Goal: Task Accomplishment & Management: Complete application form

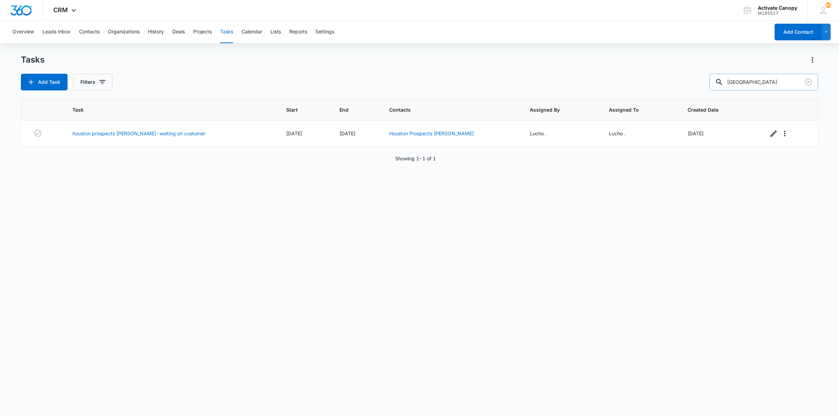
click at [749, 77] on input "[GEOGRAPHIC_DATA]" at bounding box center [763, 82] width 109 height 17
click at [575, 26] on div "Overview Leads Inbox Contacts Organizations History Deals Projects Tasks Calend…" at bounding box center [388, 32] width 761 height 22
click at [87, 27] on button "Contacts" at bounding box center [89, 32] width 21 height 22
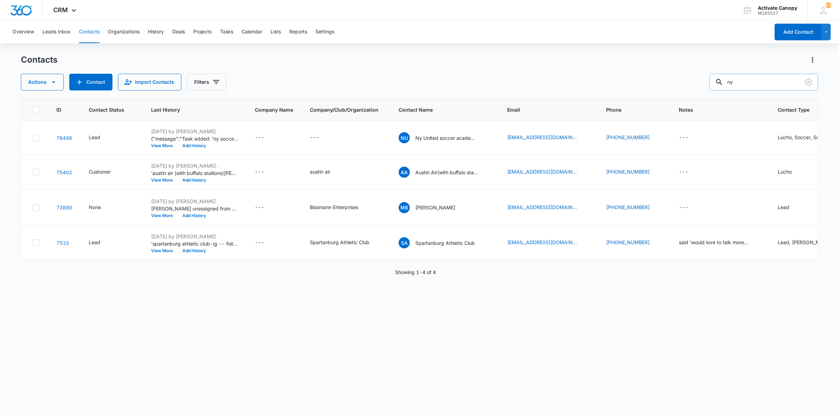
click at [755, 82] on input "ny" at bounding box center [763, 82] width 109 height 17
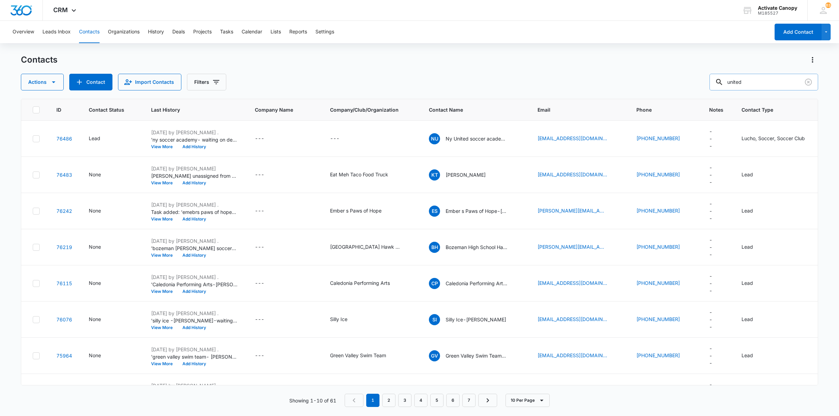
click at [755, 82] on input "united" at bounding box center [763, 82] width 109 height 17
type input "united football club"
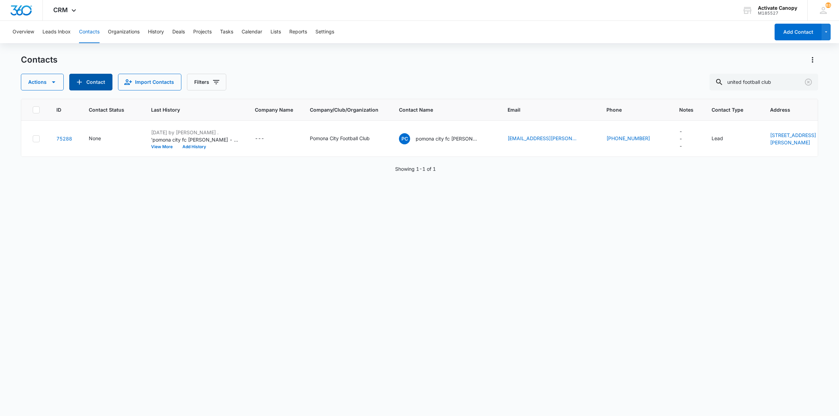
click at [96, 81] on button "Contact" at bounding box center [90, 82] width 43 height 17
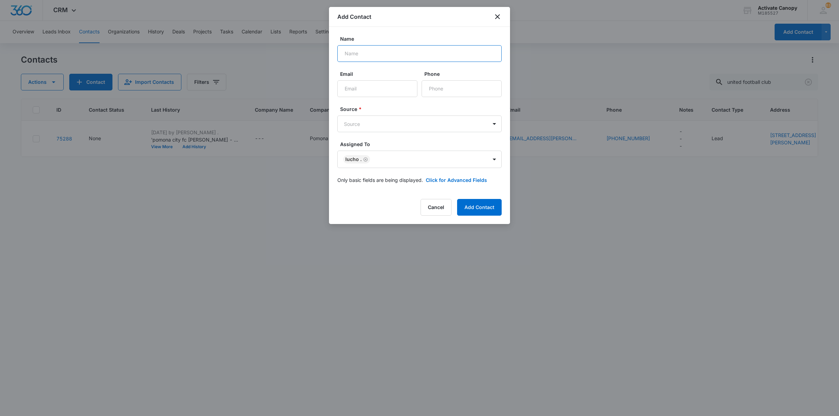
click at [395, 56] on input "Name" at bounding box center [419, 53] width 164 height 17
type input "united football club- [GEOGRAPHIC_DATA] - [GEOGRAPHIC_DATA]"
click at [381, 86] on input "Email" at bounding box center [377, 88] width 80 height 17
type input "[EMAIL_ADDRESS][DOMAIN_NAME]"
click at [440, 90] on input "Phone" at bounding box center [461, 88] width 80 height 17
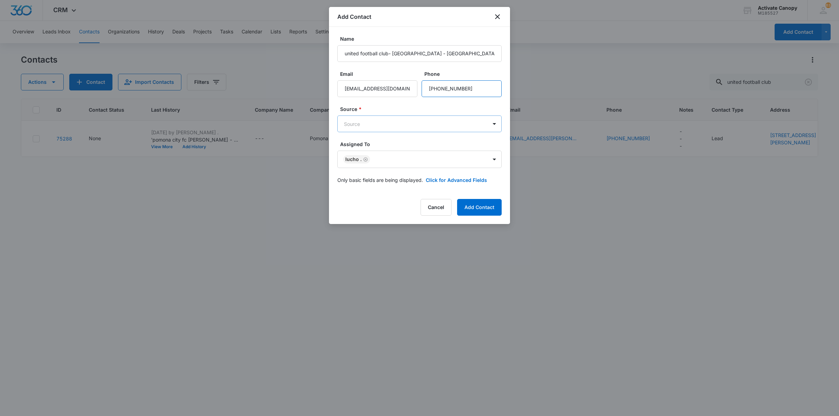
type input "[PHONE_NUMBER]"
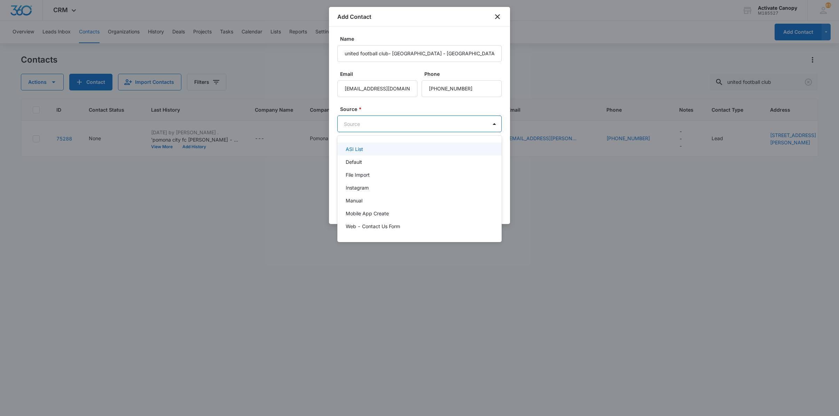
click at [418, 124] on body "CRM Apps Reputation Websites Forms CRM Email Social Content Ads Intelligence Fi…" at bounding box center [419, 208] width 839 height 416
click at [418, 124] on div at bounding box center [419, 208] width 839 height 416
click at [418, 124] on body "CRM Apps Reputation Websites Forms CRM Email Social Content Ads Intelligence Fi…" at bounding box center [419, 208] width 839 height 416
click at [397, 164] on div "Default" at bounding box center [418, 161] width 146 height 7
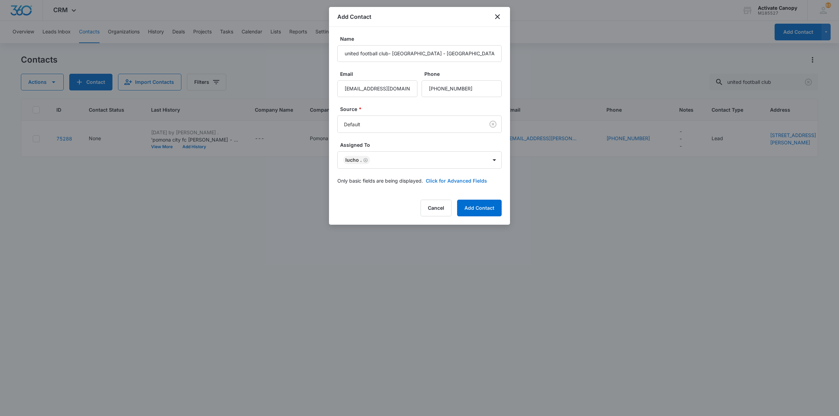
click at [451, 183] on button "Click for Advanced Fields" at bounding box center [456, 180] width 61 height 7
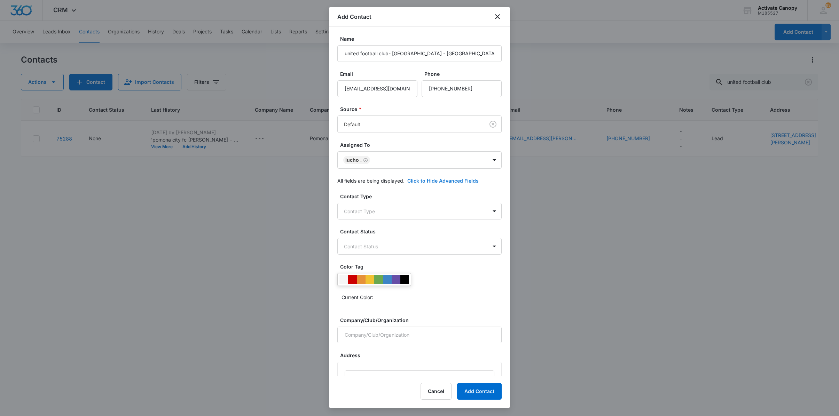
scroll to position [16, 0]
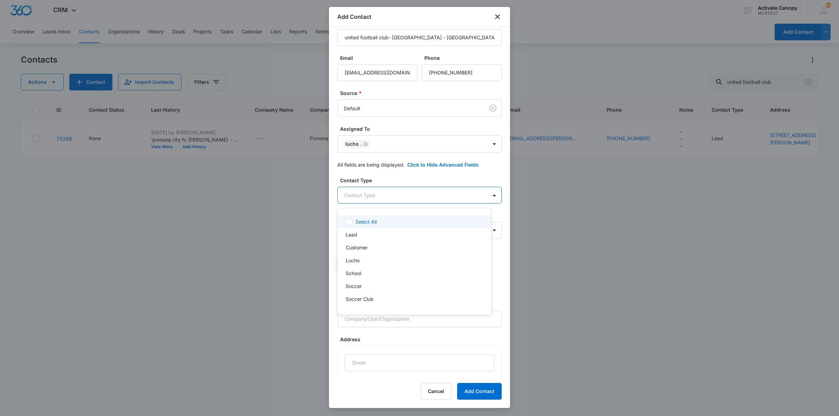
click at [406, 198] on body "CRM Apps Reputation Websites Forms CRM Email Social Content Ads Intelligence Fi…" at bounding box center [419, 208] width 839 height 416
click at [375, 260] on div "Lucho" at bounding box center [413, 260] width 136 height 7
click at [369, 299] on p "Soccer Club" at bounding box center [359, 300] width 28 height 7
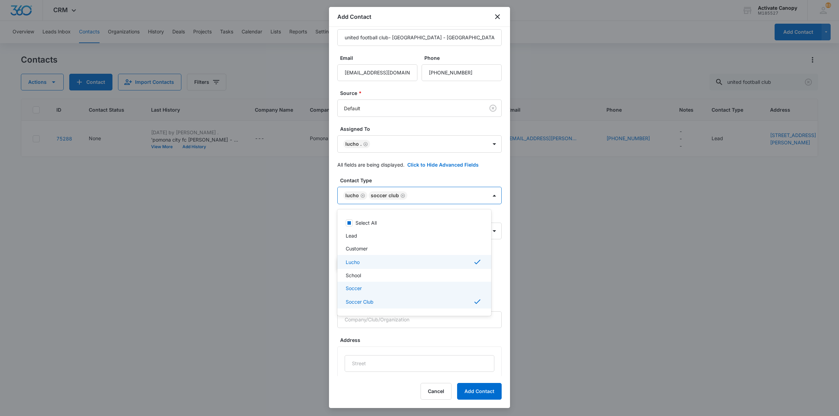
click at [367, 293] on div "Soccer" at bounding box center [414, 288] width 154 height 13
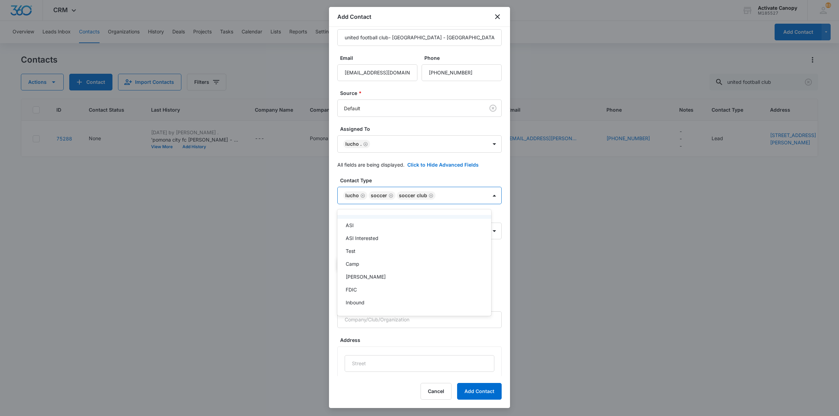
click at [484, 200] on div at bounding box center [419, 208] width 839 height 416
click at [438, 235] on body "CRM Apps Reputation Websites Forms CRM Email Social Content Ads Intelligence Fi…" at bounding box center [419, 208] width 839 height 416
click at [360, 273] on div "Lead" at bounding box center [413, 271] width 136 height 7
click at [482, 388] on div at bounding box center [419, 208] width 839 height 416
click at [476, 388] on button "Add Contact" at bounding box center [479, 391] width 45 height 17
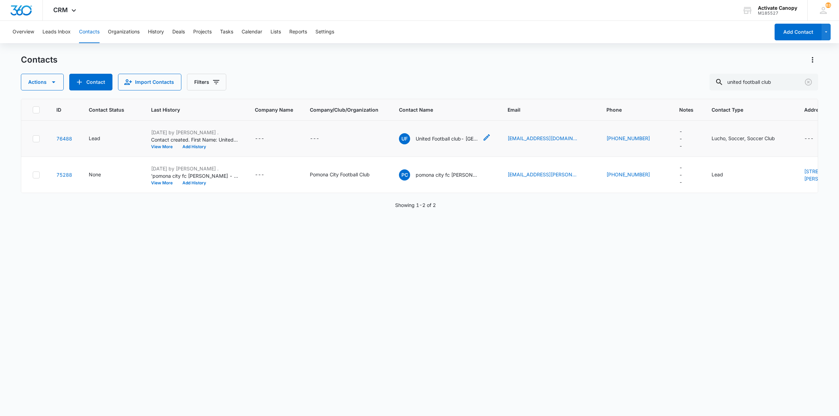
click at [434, 138] on p "United Football club- [GEOGRAPHIC_DATA] - [GEOGRAPHIC_DATA]" at bounding box center [446, 138] width 63 height 7
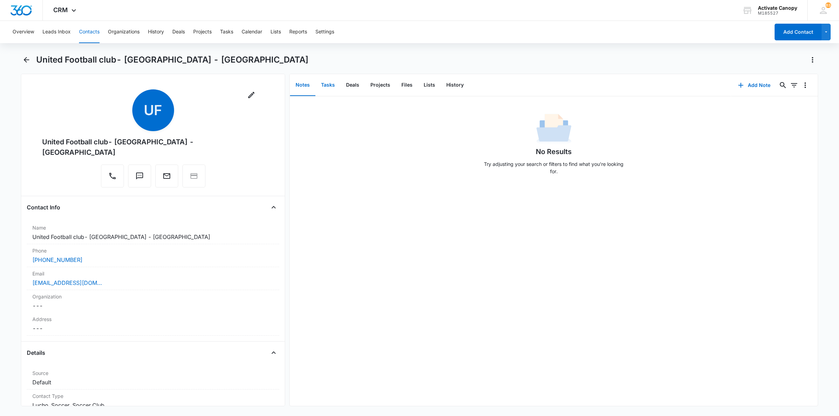
click at [336, 83] on button "Tasks" at bounding box center [327, 85] width 25 height 22
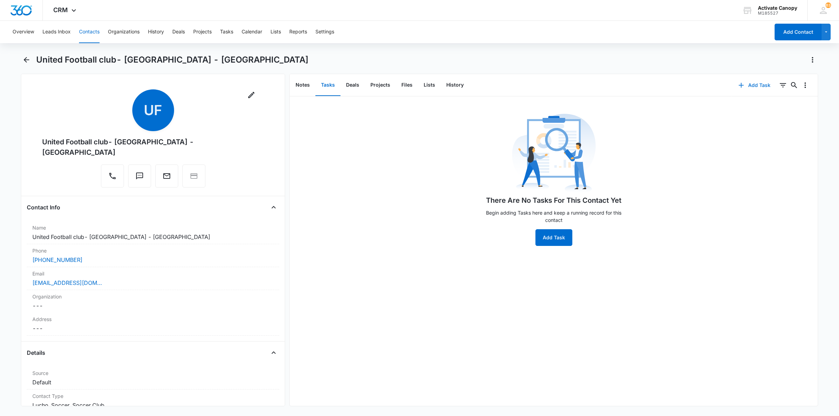
click at [740, 90] on button "Add Task" at bounding box center [754, 85] width 46 height 17
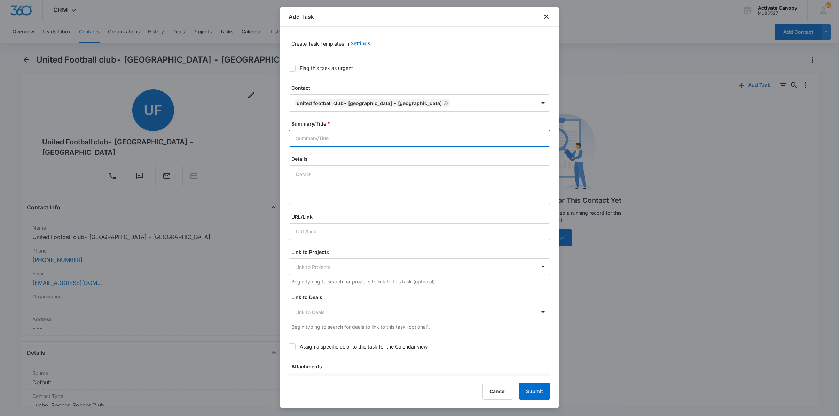
click at [342, 136] on input "Summary/Title *" at bounding box center [419, 138] width 262 height 17
type input "united football club-[GEOGRAPHIC_DATA]-elvis- waiting on his logo"
click at [345, 187] on textarea "Details" at bounding box center [419, 185] width 262 height 40
click at [292, 199] on textarea "9/10 sent email notes interested" at bounding box center [419, 185] width 262 height 40
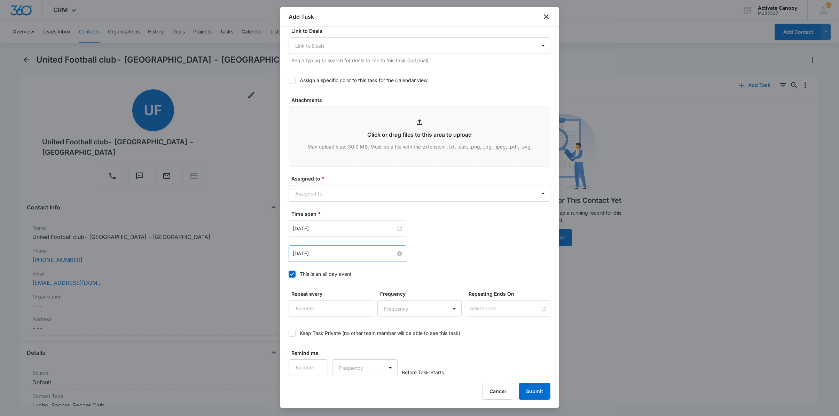
type textarea "9/10 sent email notes 9/9 interested"
click at [336, 253] on input "[DATE]" at bounding box center [344, 254] width 103 height 8
type input "[DATE]"
click at [364, 304] on div "12" at bounding box center [361, 306] width 8 height 8
click at [359, 235] on div "[DATE]" at bounding box center [347, 228] width 118 height 17
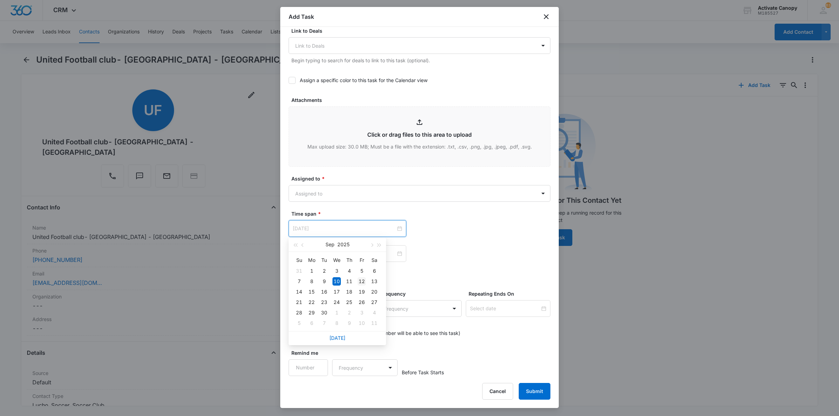
type input "[DATE]"
click at [361, 280] on div "12" at bounding box center [361, 281] width 8 height 8
click at [539, 392] on button "Submit" at bounding box center [534, 391] width 32 height 17
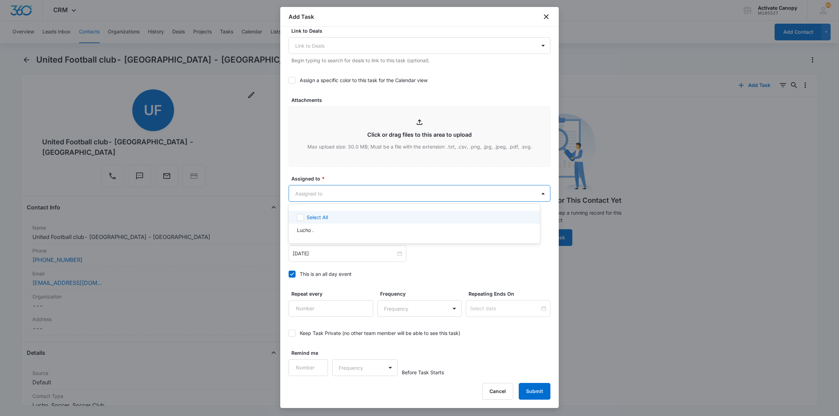
click at [400, 200] on body "CRM Apps Reputation Websites Forms CRM Email Social Content Ads Intelligence Fi…" at bounding box center [419, 208] width 839 height 416
click at [344, 233] on div "Lucho ." at bounding box center [413, 230] width 233 height 7
click at [292, 78] on div at bounding box center [419, 208] width 839 height 416
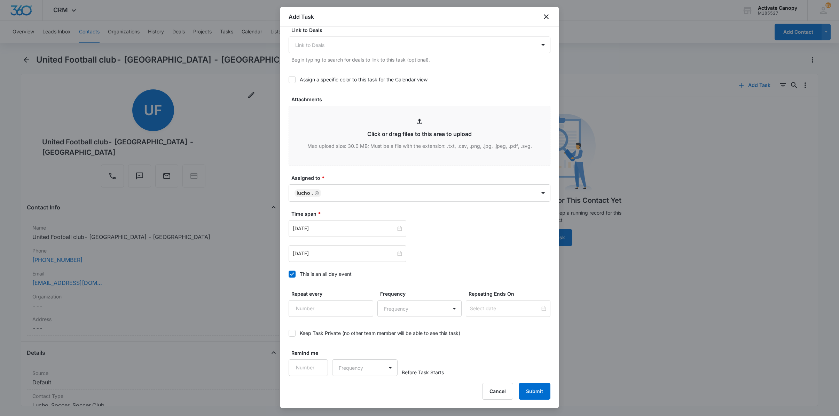
click at [292, 80] on icon at bounding box center [292, 80] width 6 height 6
click at [288, 80] on input "Assign a specific color to this task for the Calendar view" at bounding box center [288, 80] width 0 height 0
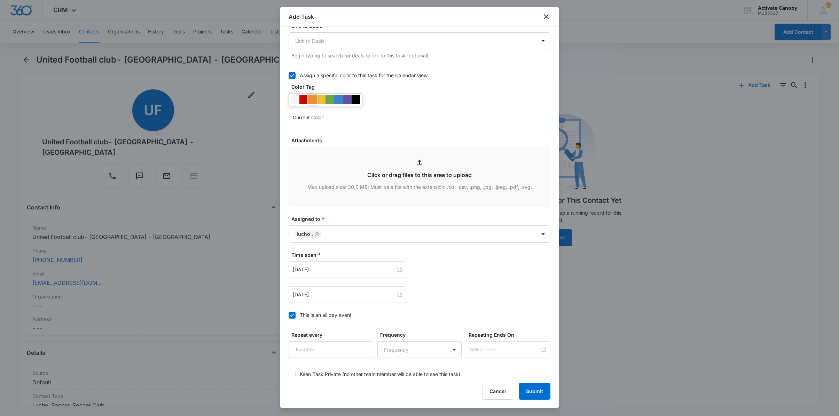
click at [312, 104] on div at bounding box center [312, 99] width 9 height 9
click at [527, 388] on button "Submit" at bounding box center [534, 391] width 32 height 17
